Goal: Transaction & Acquisition: Obtain resource

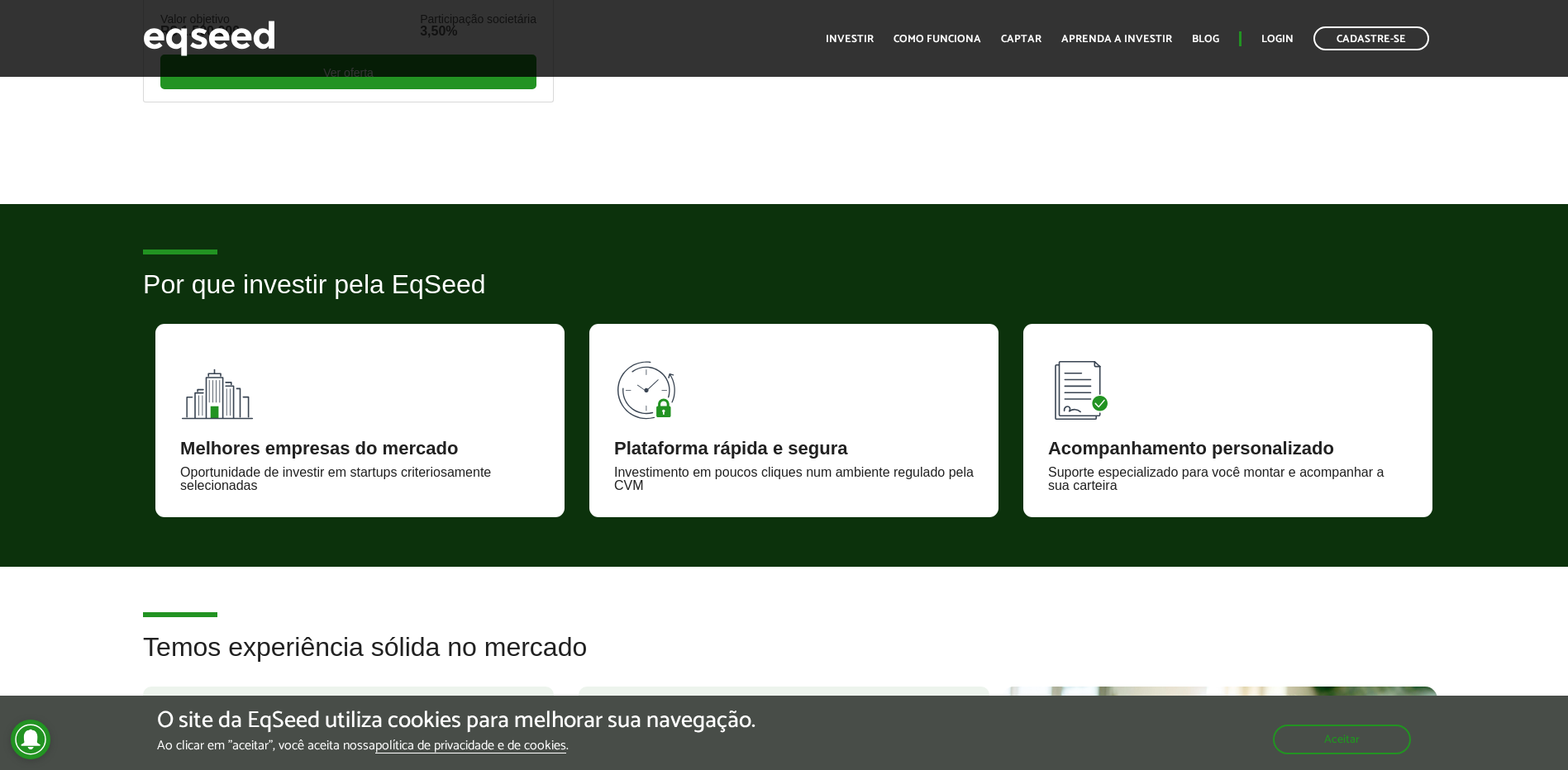
scroll to position [661, 0]
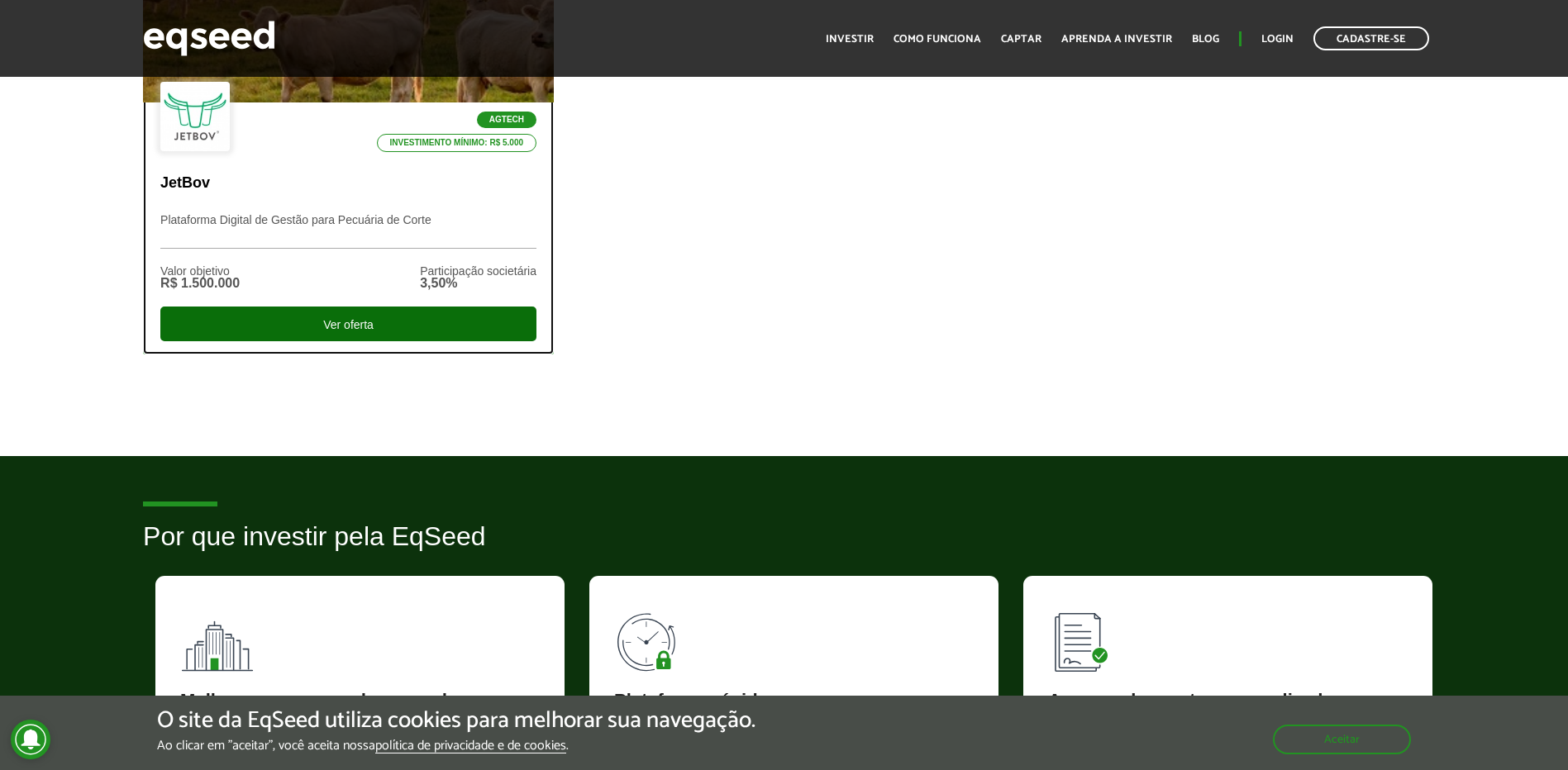
click at [343, 325] on div "Ver oferta" at bounding box center [348, 324] width 376 height 35
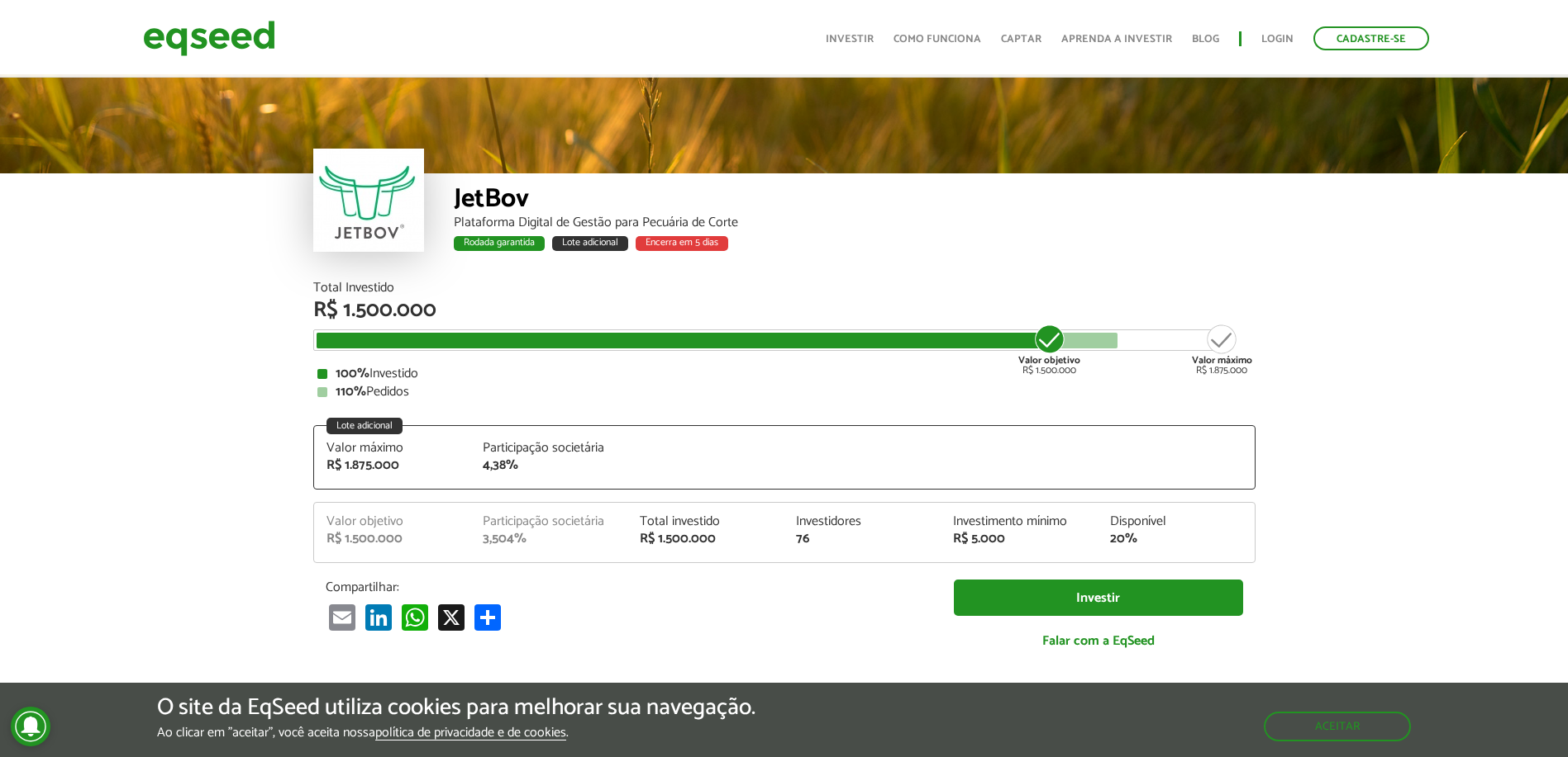
scroll to position [2130, 0]
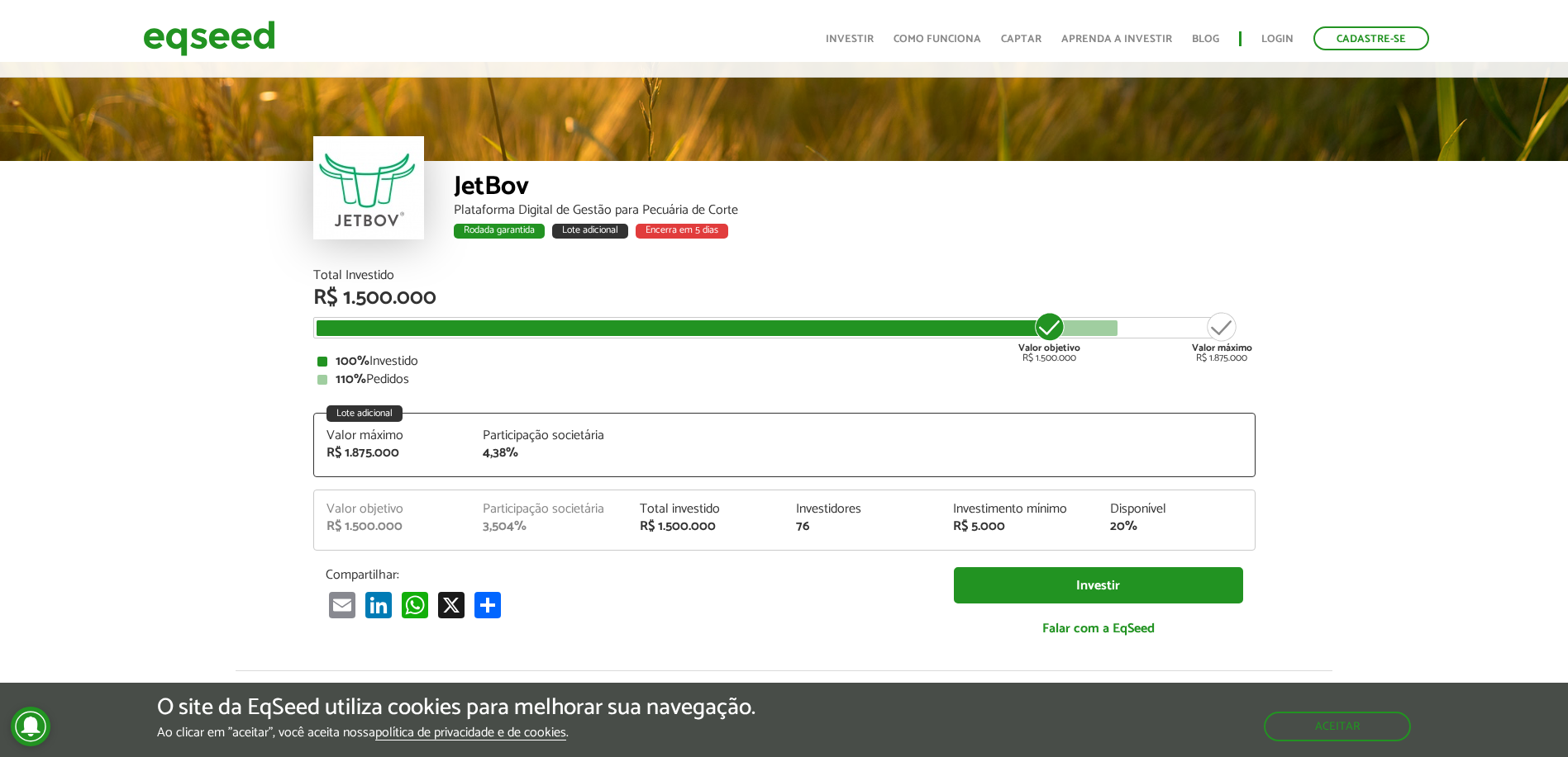
scroll to position [0, 0]
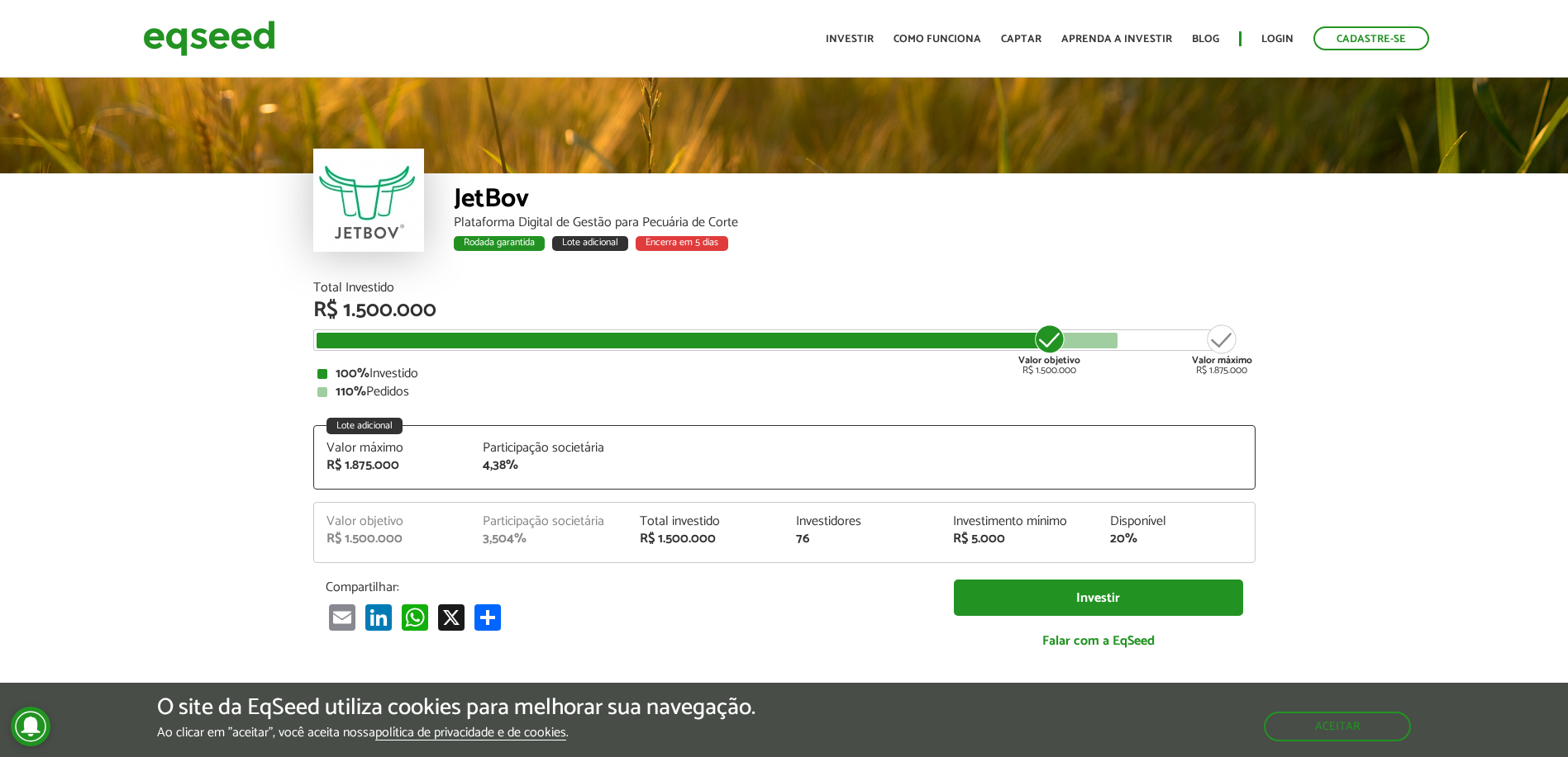
click at [701, 526] on div "Total investido" at bounding box center [705, 522] width 132 height 13
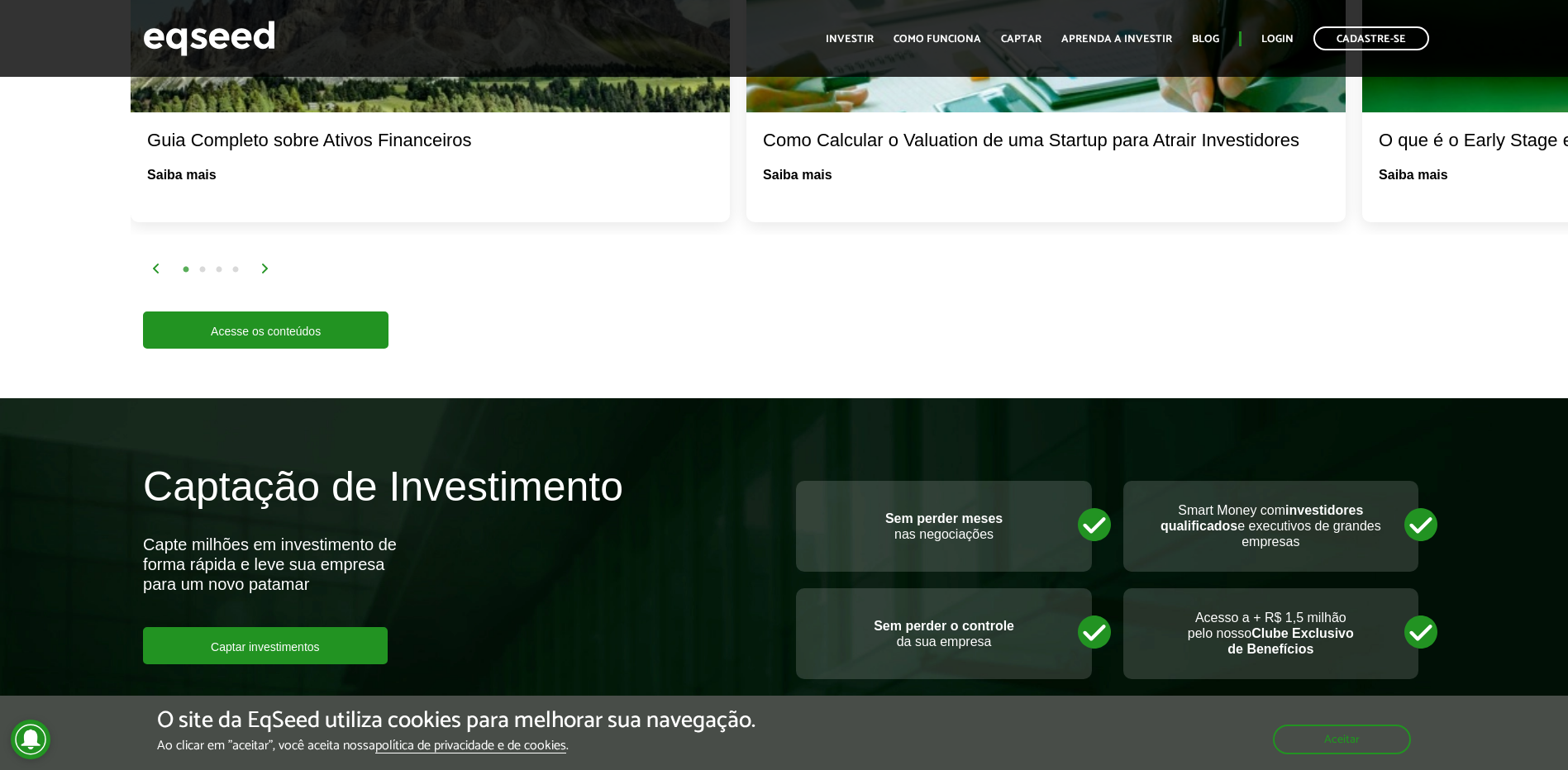
scroll to position [3470, 0]
